Goal: Information Seeking & Learning: Find specific fact

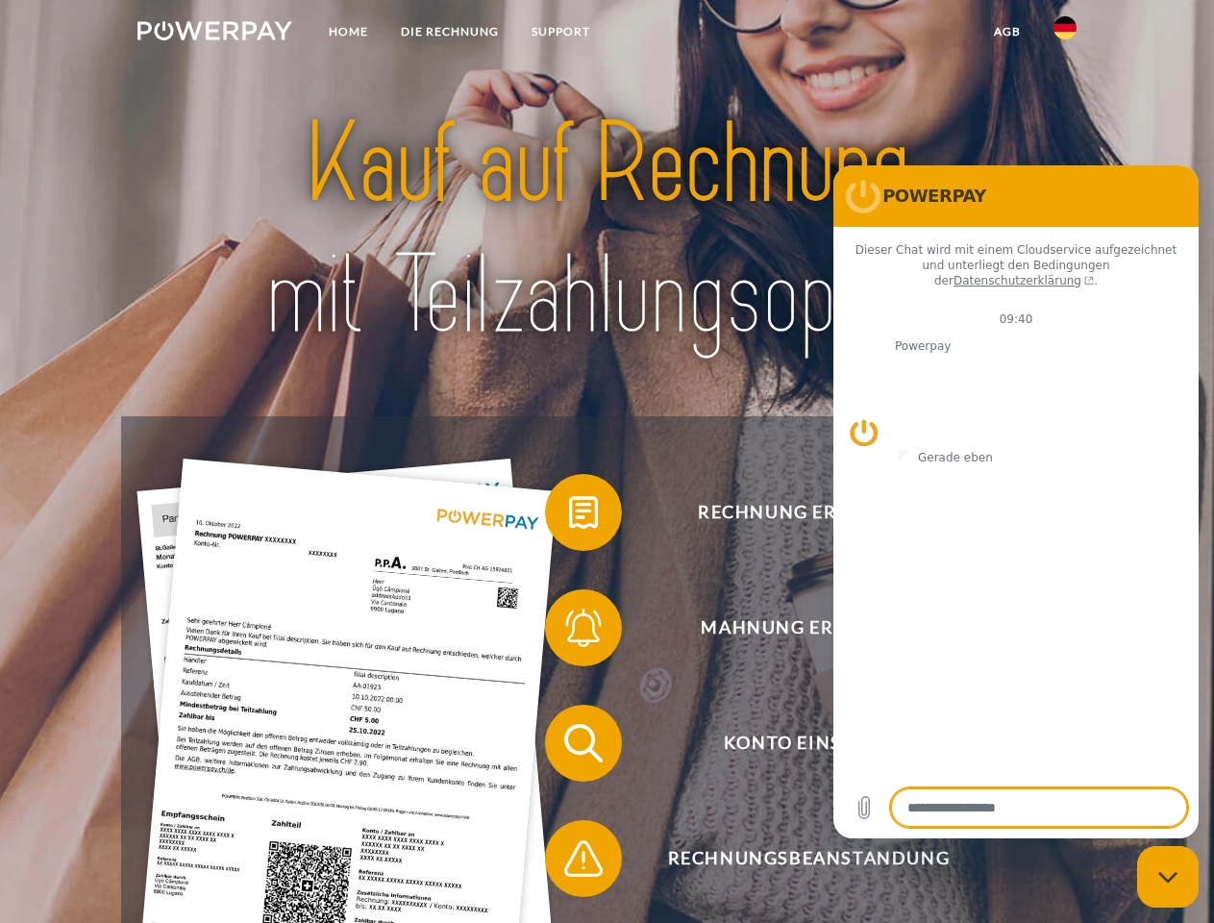
click at [214, 34] on img at bounding box center [215, 30] width 155 height 19
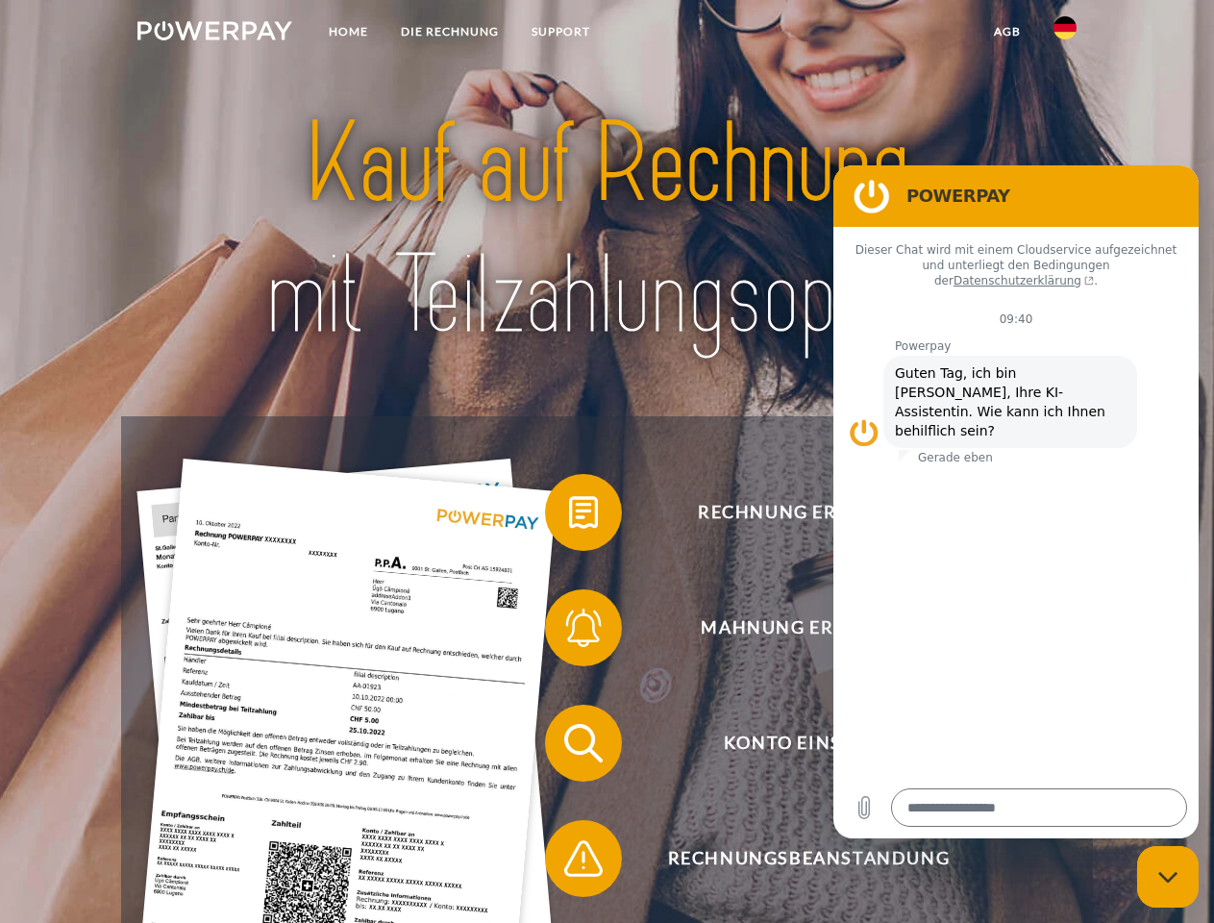
click at [1065, 34] on img at bounding box center [1065, 27] width 23 height 23
click at [1007, 32] on link "agb" at bounding box center [1008, 31] width 60 height 35
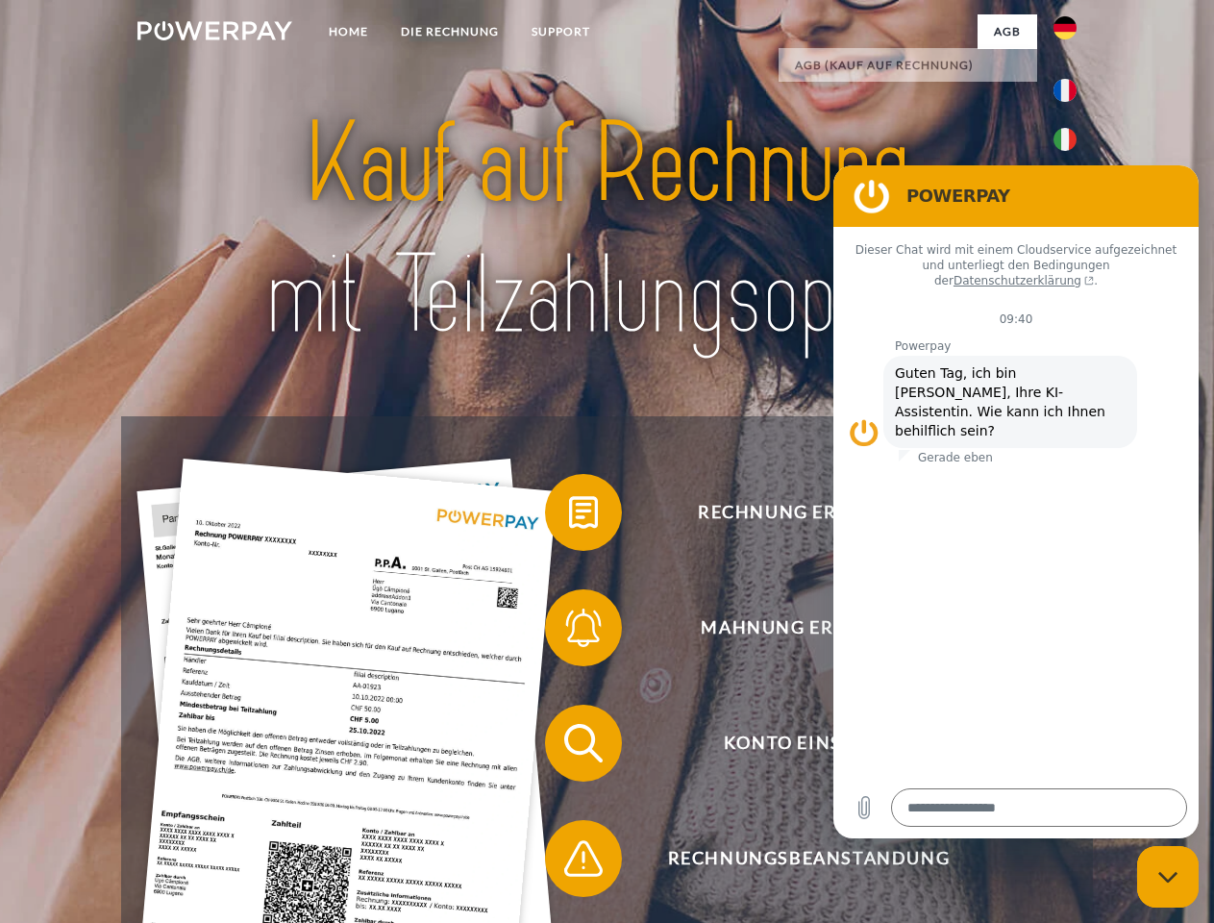
click at [569, 516] on span at bounding box center [555, 512] width 96 height 96
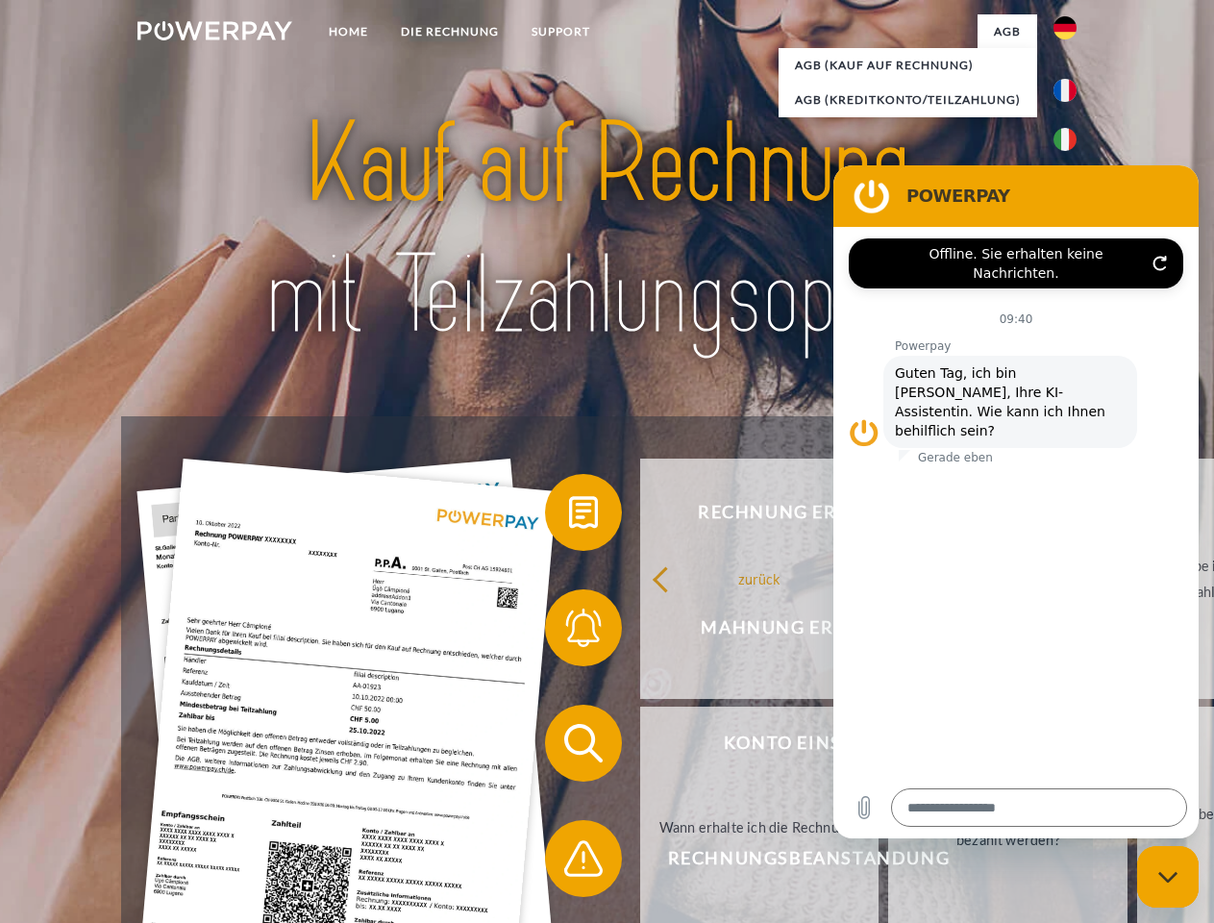
click at [569, 632] on span at bounding box center [555, 628] width 96 height 96
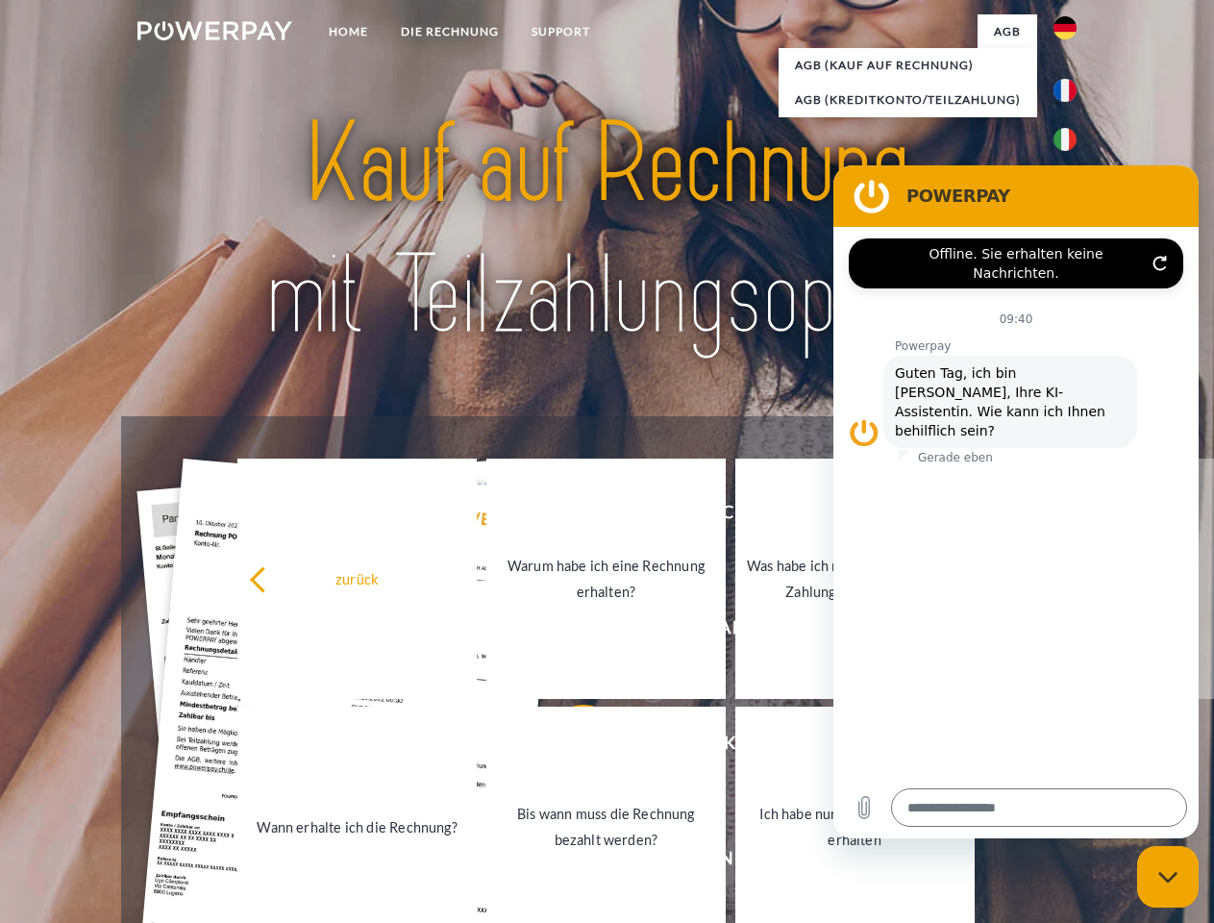
click at [569, 747] on link "Bis wann muss die Rechnung bezahlt werden?" at bounding box center [606, 827] width 239 height 240
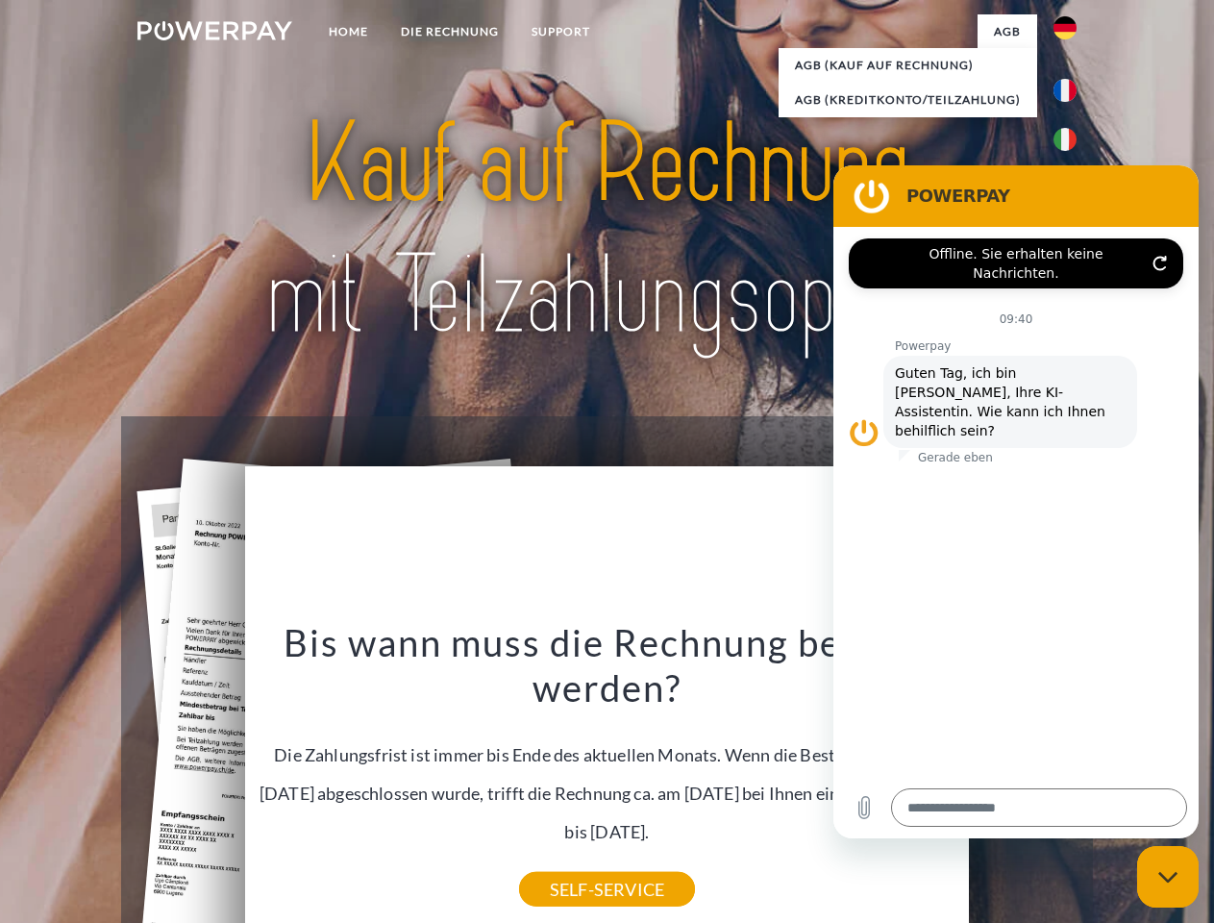
click at [569, 863] on div "Bis wann muss die Rechnung bezahlt werden? Die Zahlungsfrist ist immer bis Ende…" at bounding box center [608, 754] width 702 height 270
click at [1168, 877] on icon "Messaging-Fenster schließen" at bounding box center [1169, 877] width 20 height 13
type textarea "*"
